Goal: Find specific page/section: Find specific page/section

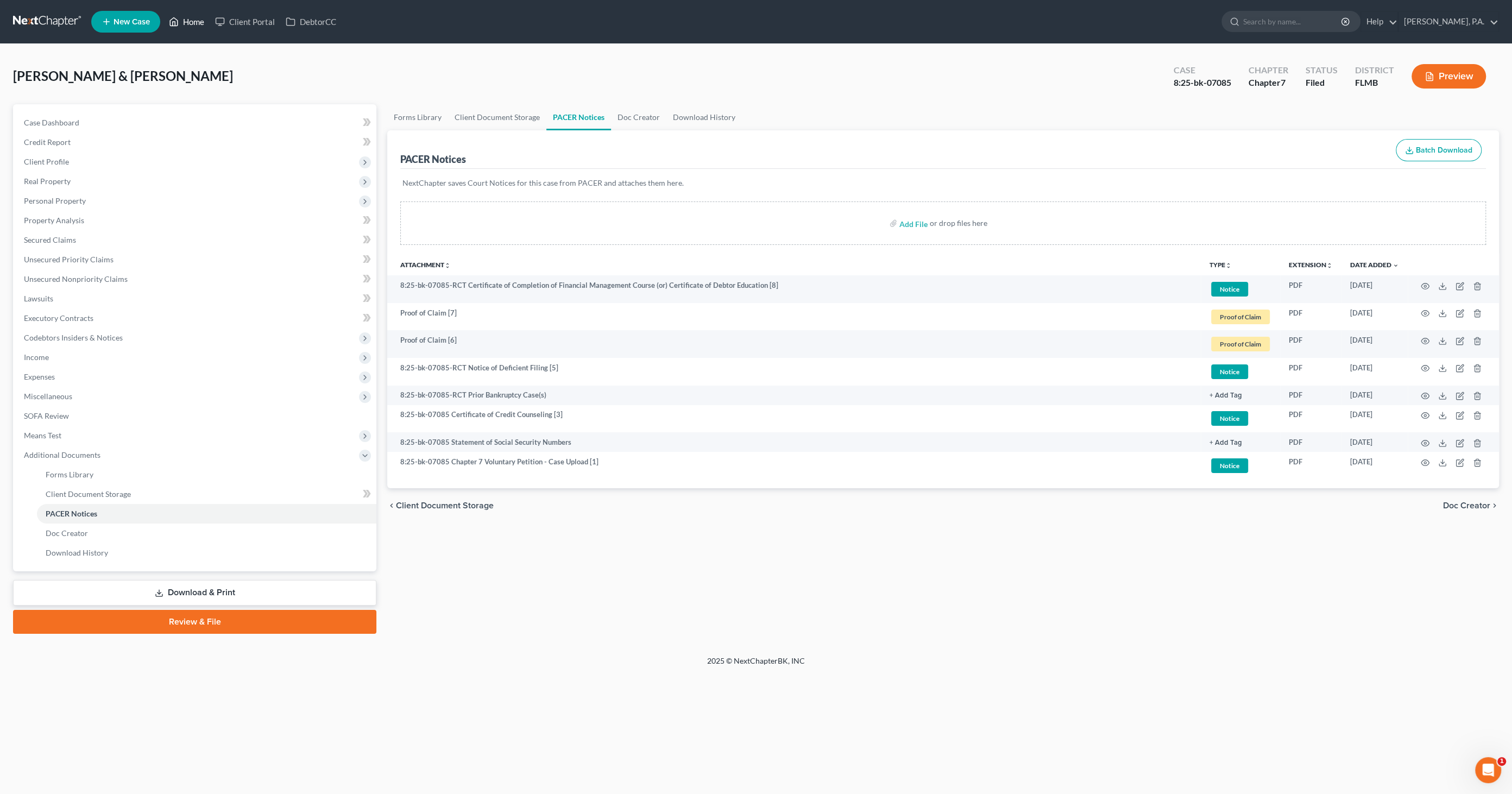
click at [189, 22] on link "Home" at bounding box center [186, 21] width 46 height 19
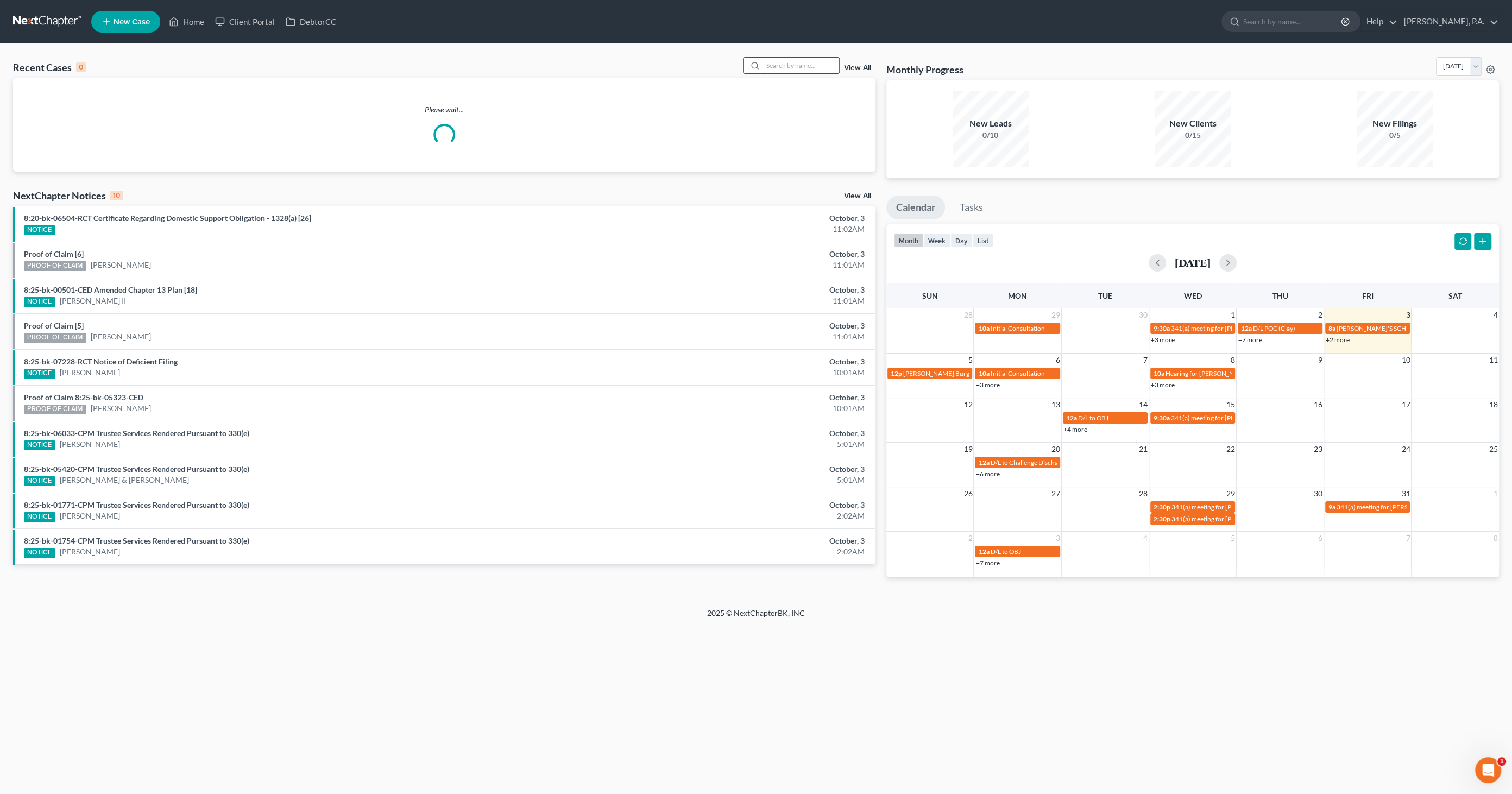
click at [761, 70] on input "search" at bounding box center [801, 65] width 76 height 16
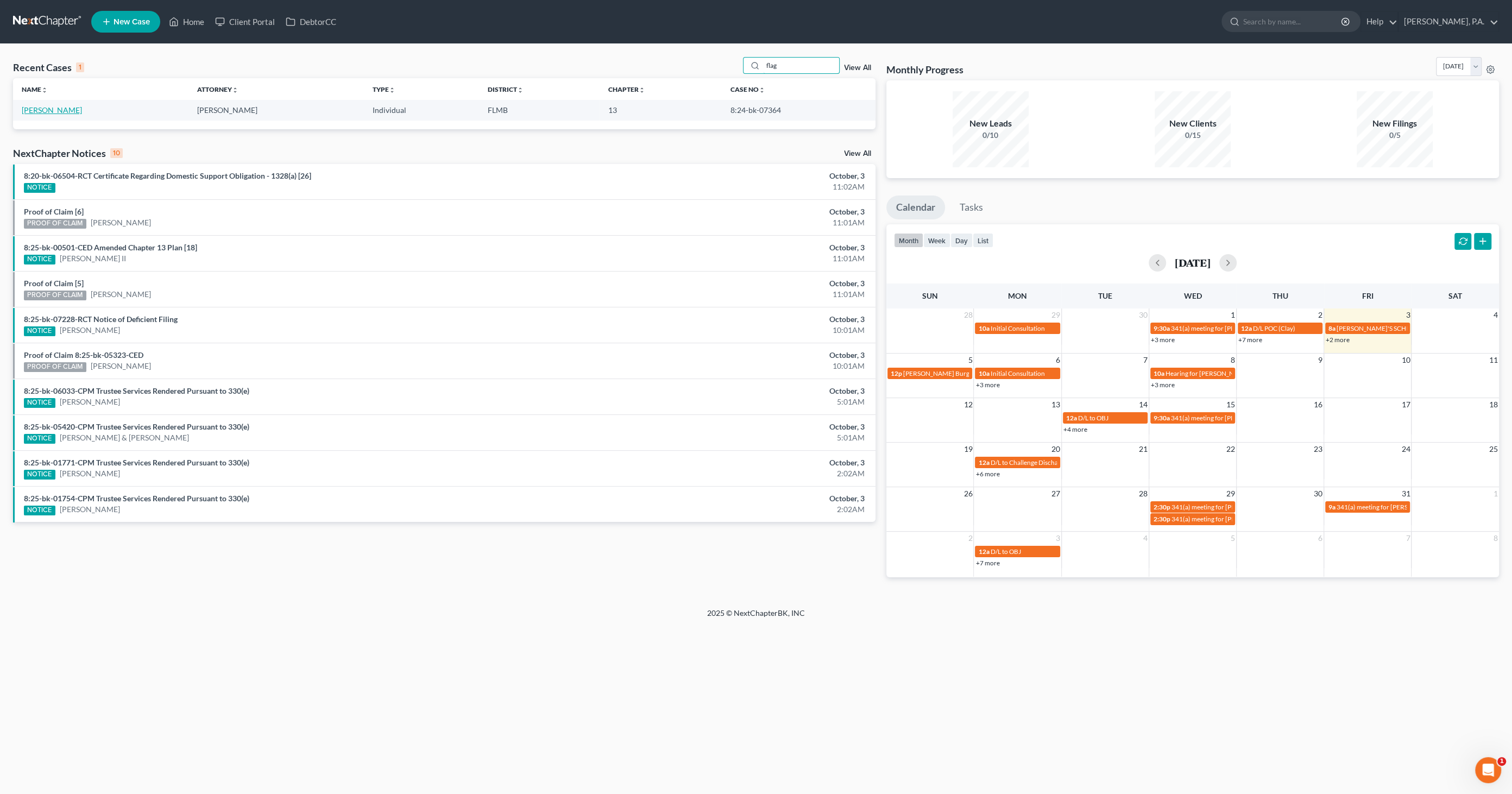
type input "flag"
click at [46, 109] on link "[PERSON_NAME]" at bounding box center [52, 110] width 60 height 9
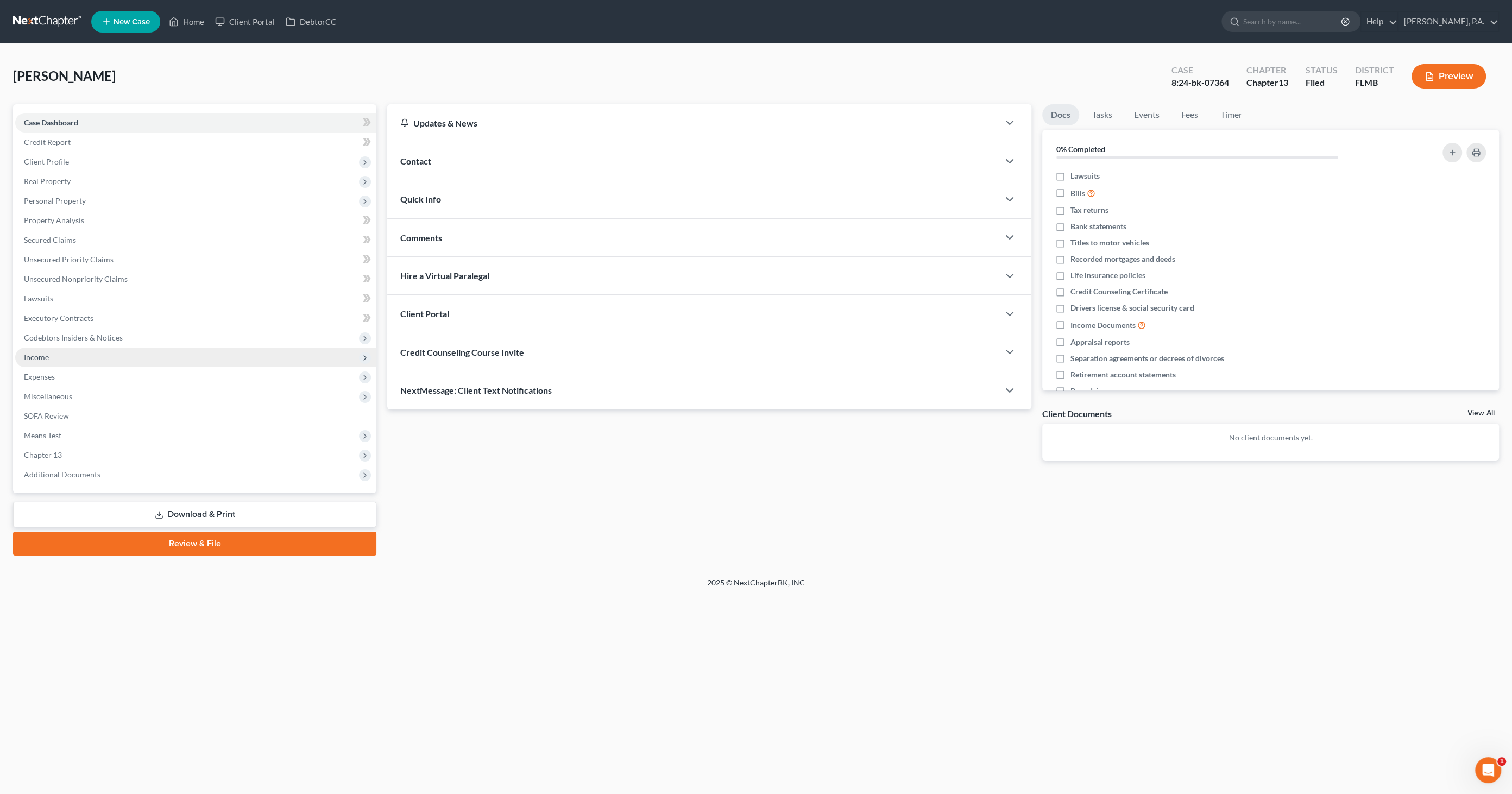
click at [55, 359] on span "Income" at bounding box center [196, 356] width 361 height 19
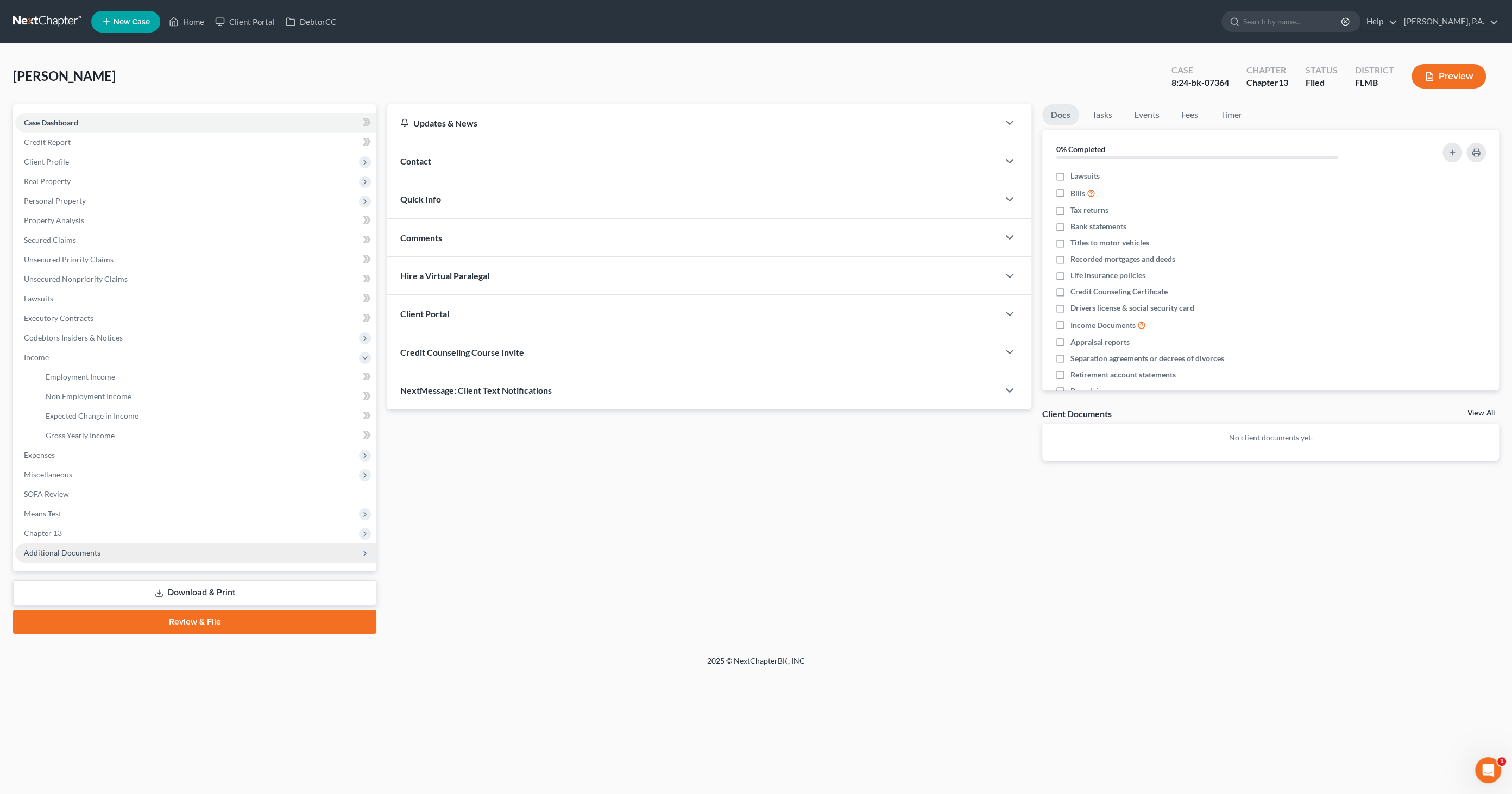
click at [71, 405] on span "Additional Documents" at bounding box center [62, 552] width 77 height 9
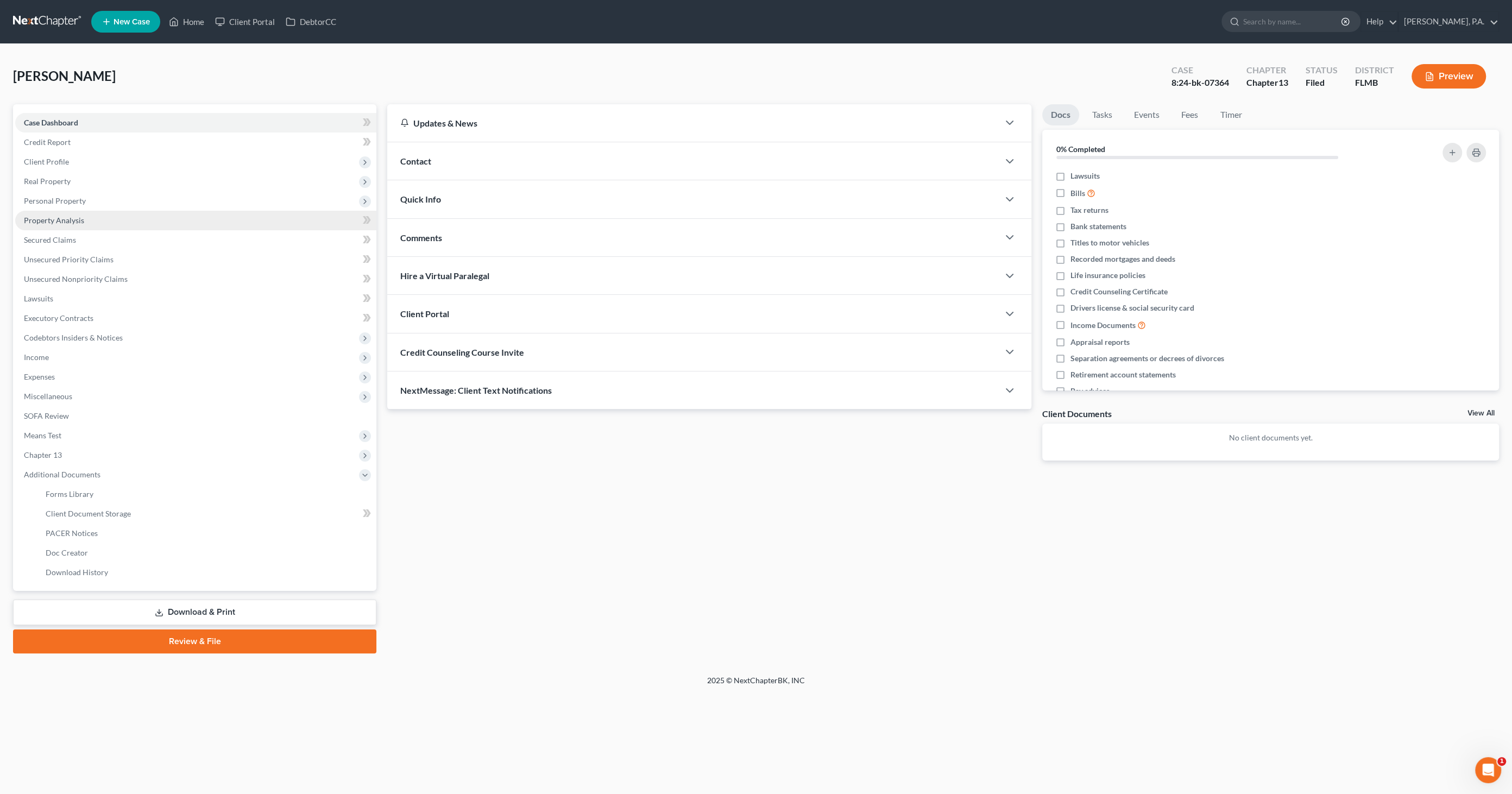
click at [75, 224] on link "Property Analysis" at bounding box center [196, 220] width 361 height 19
